Goal: Task Accomplishment & Management: Manage account settings

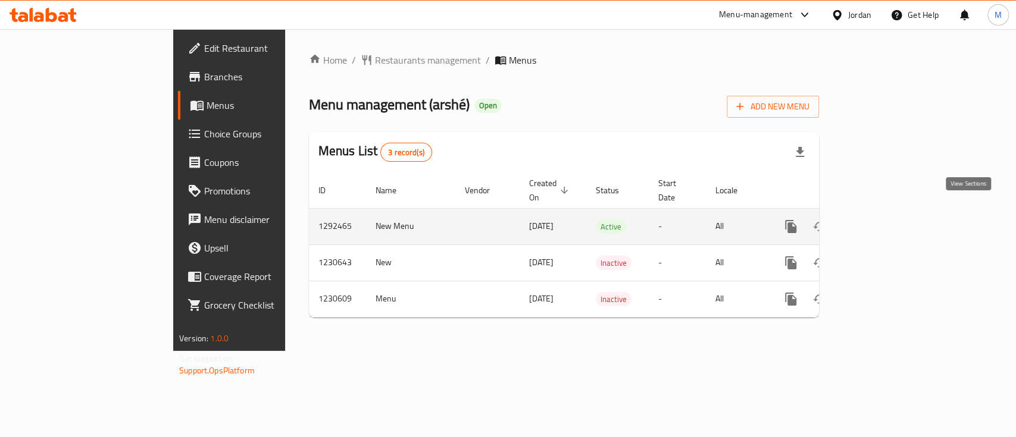
click at [891, 217] on link "enhanced table" at bounding box center [876, 226] width 29 height 29
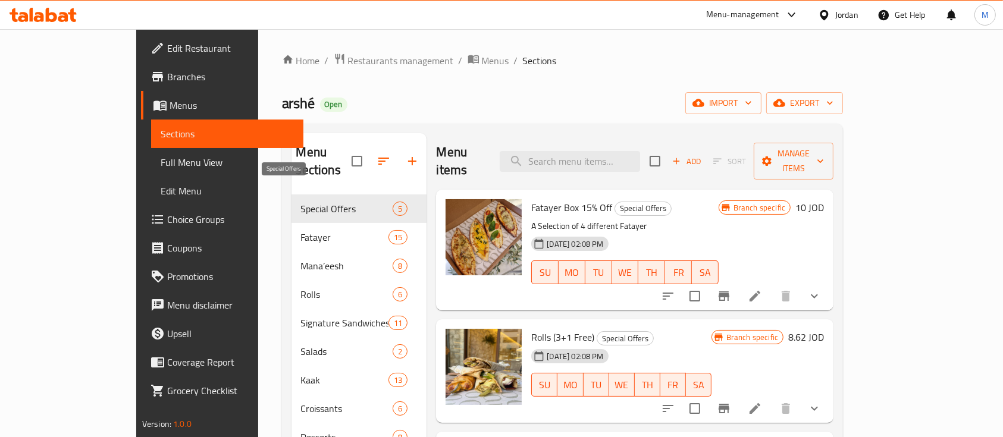
click at [311, 202] on span "Special Offers" at bounding box center [347, 209] width 92 height 14
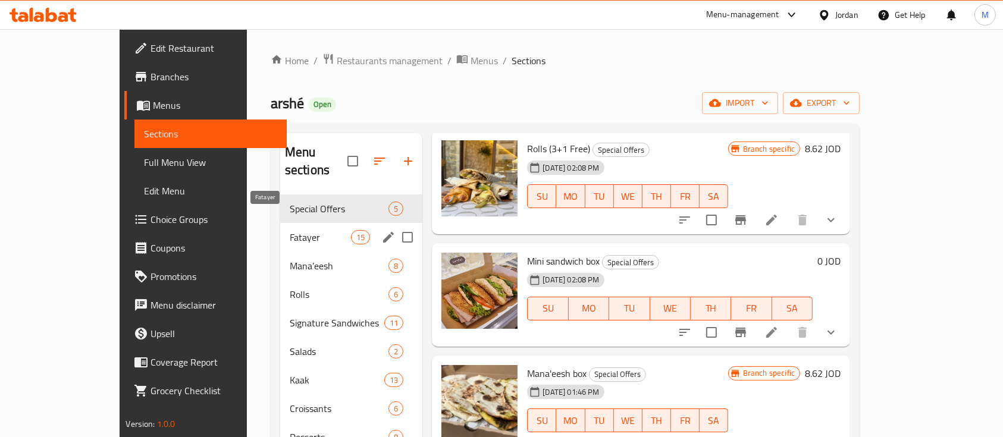
click at [290, 230] on span "Fatayer" at bounding box center [320, 237] width 61 height 14
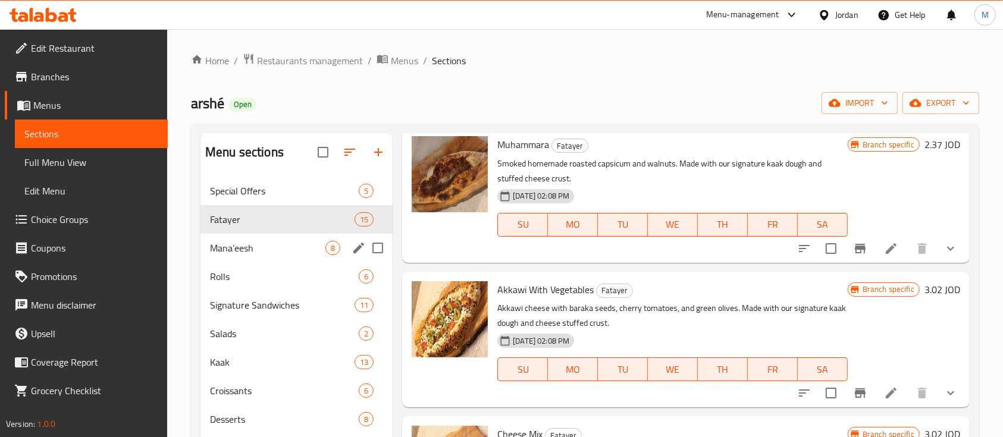
scroll to position [189, 0]
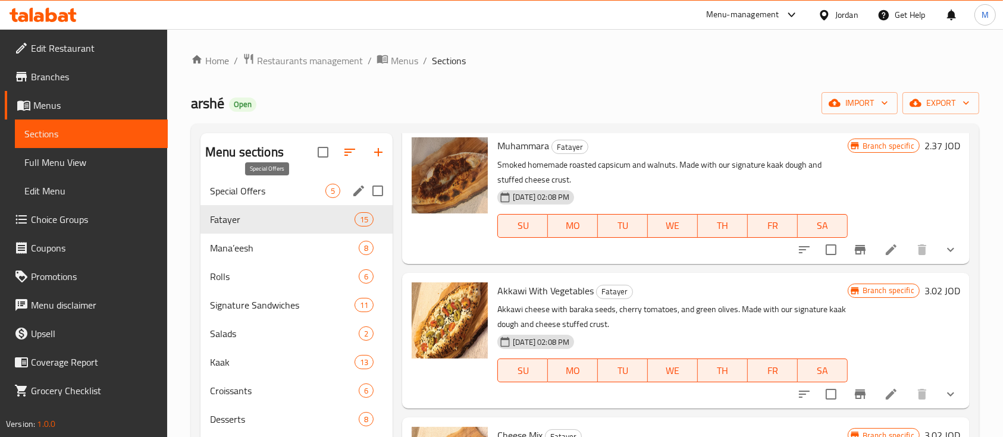
click at [252, 193] on span "Special Offers" at bounding box center [267, 191] width 115 height 14
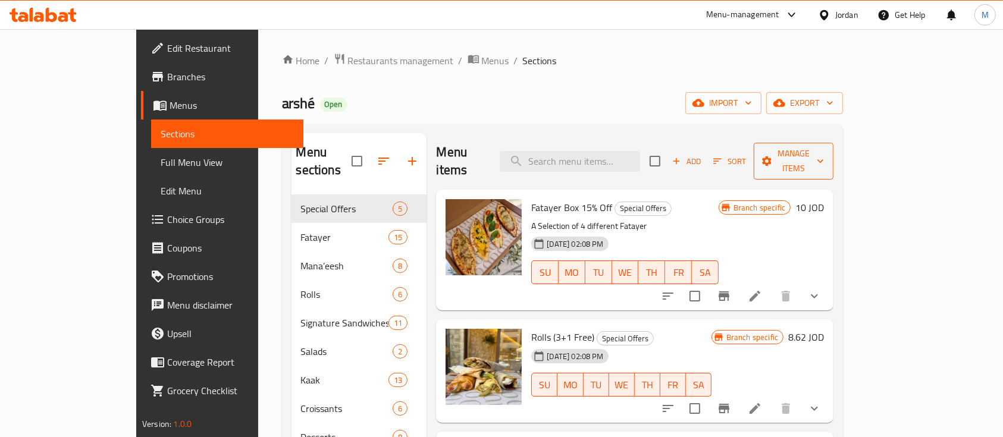
click at [824, 155] on span "Manage items" at bounding box center [793, 161] width 61 height 30
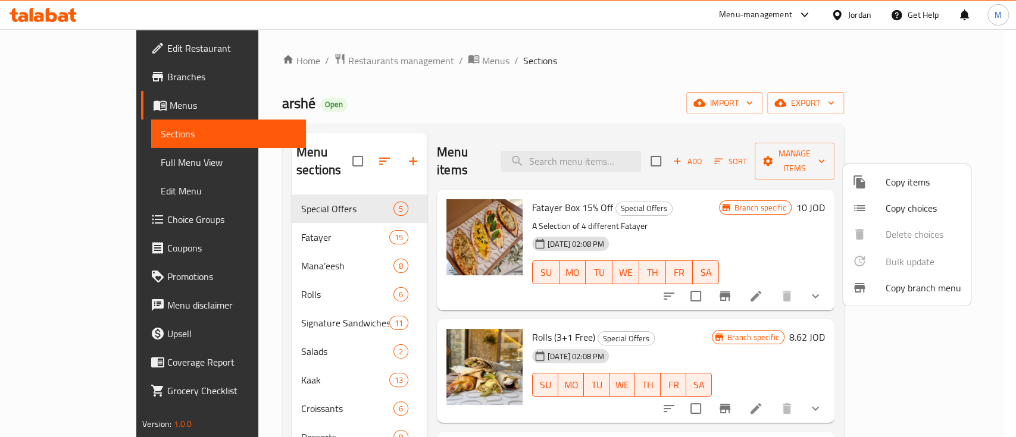
click at [719, 93] on div at bounding box center [508, 218] width 1016 height 437
